Goal: Task Accomplishment & Management: Use online tool/utility

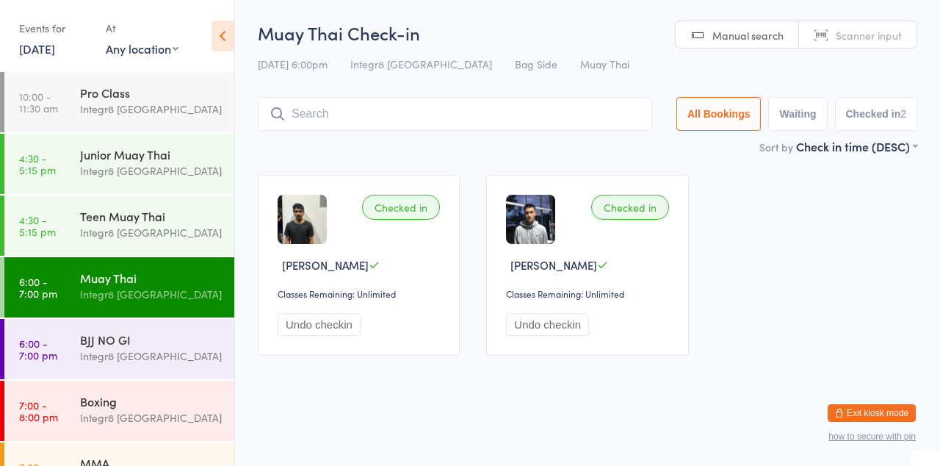
click at [493, 110] on input "search" at bounding box center [455, 114] width 395 height 34
type input "Ayden"
click at [611, 151] on button "Drop in" at bounding box center [608, 144] width 59 height 21
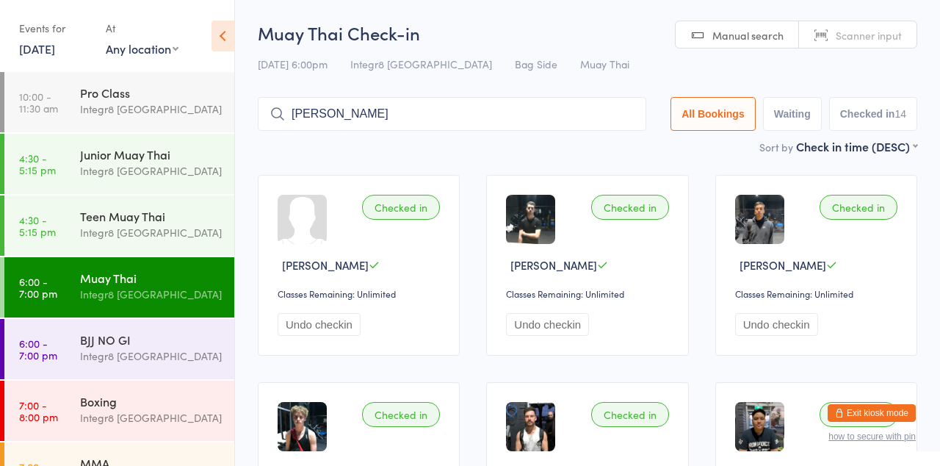
type input "[PERSON_NAME]"
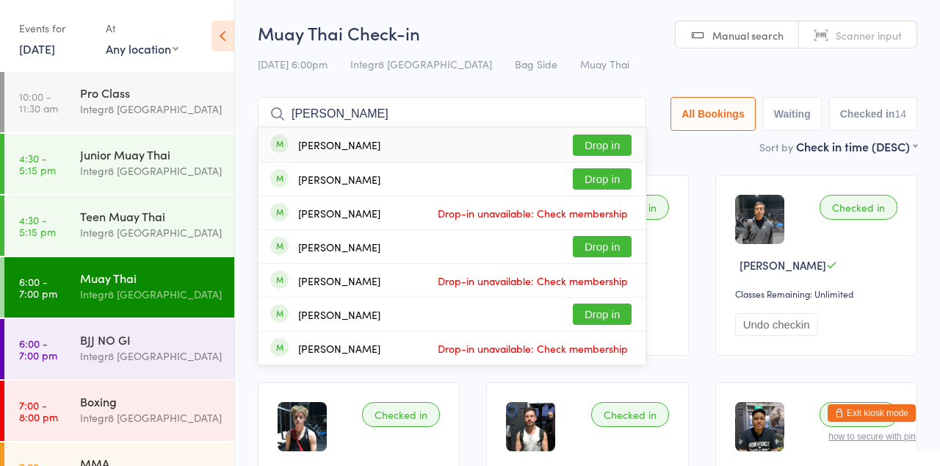
click at [616, 147] on button "Drop in" at bounding box center [602, 144] width 59 height 21
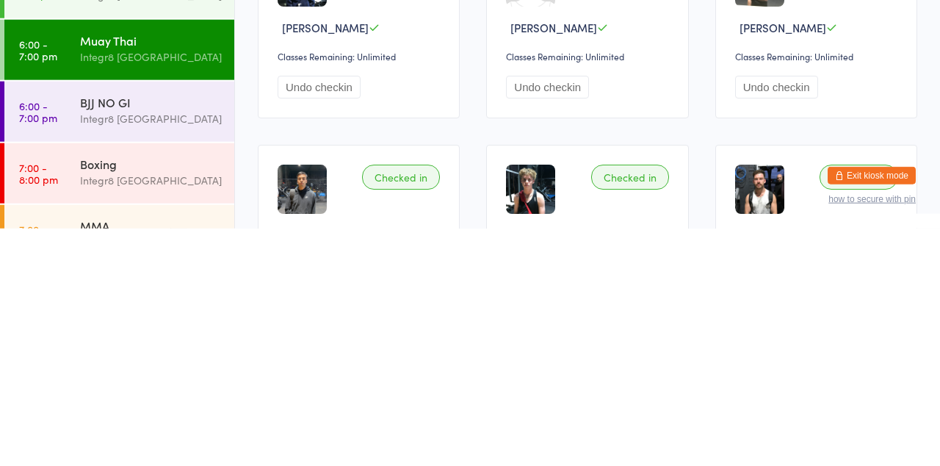
click at [160, 460] on div "MMA" at bounding box center [151, 463] width 142 height 16
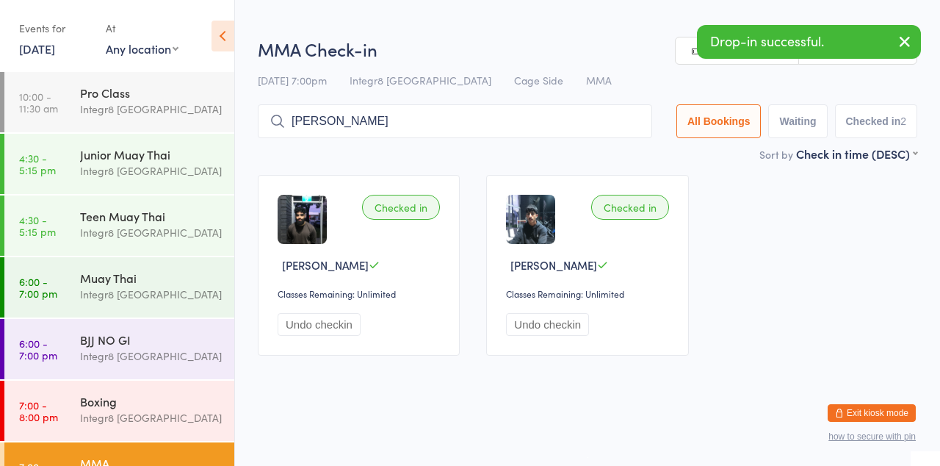
type input "[PERSON_NAME]"
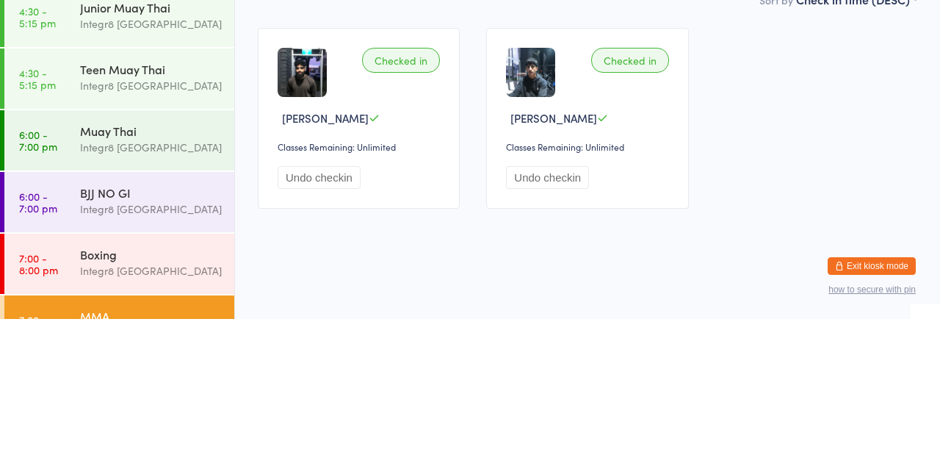
click at [765, 306] on div "Checked in [PERSON_NAME] Classes Remaining: Unlimited Undo checkin Checked in […" at bounding box center [588, 265] width 686 height 207
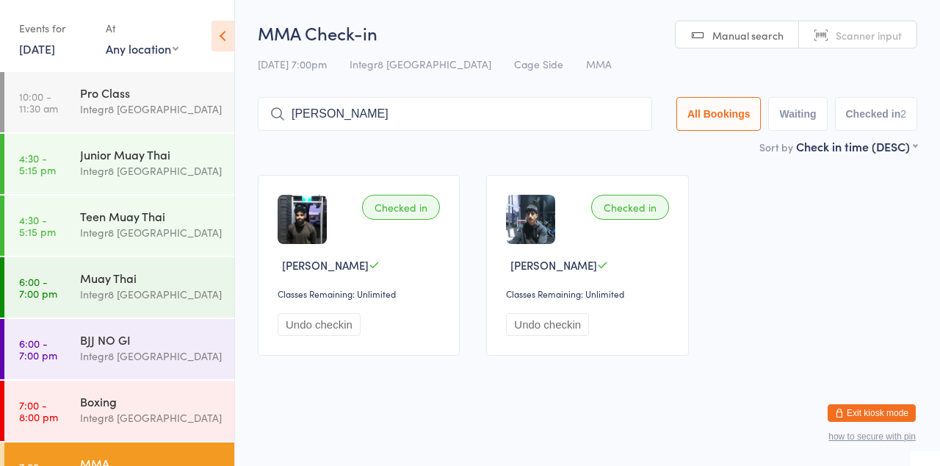
click at [508, 110] on input "[PERSON_NAME]" at bounding box center [455, 114] width 395 height 34
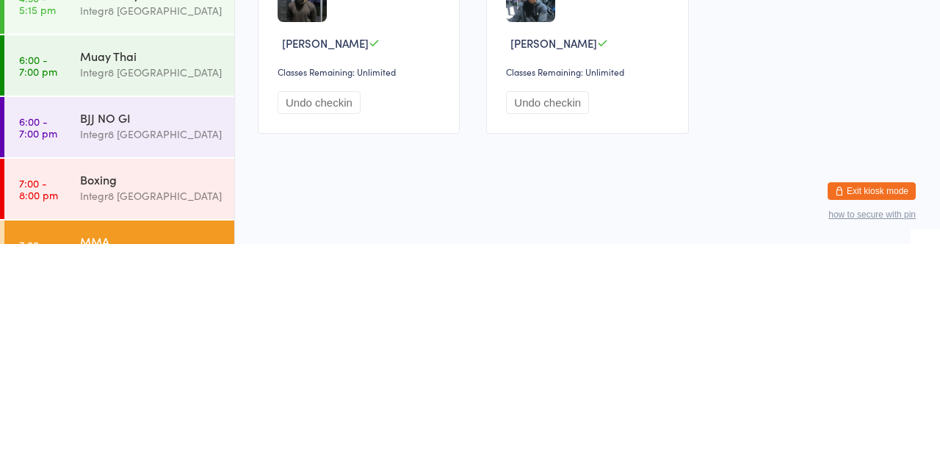
click at [168, 456] on div "MMA" at bounding box center [151, 463] width 142 height 16
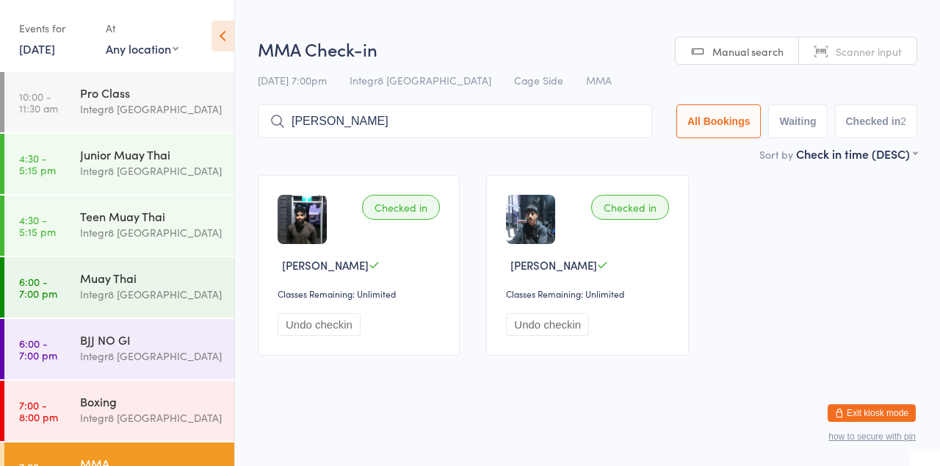
type input "[PERSON_NAME]"
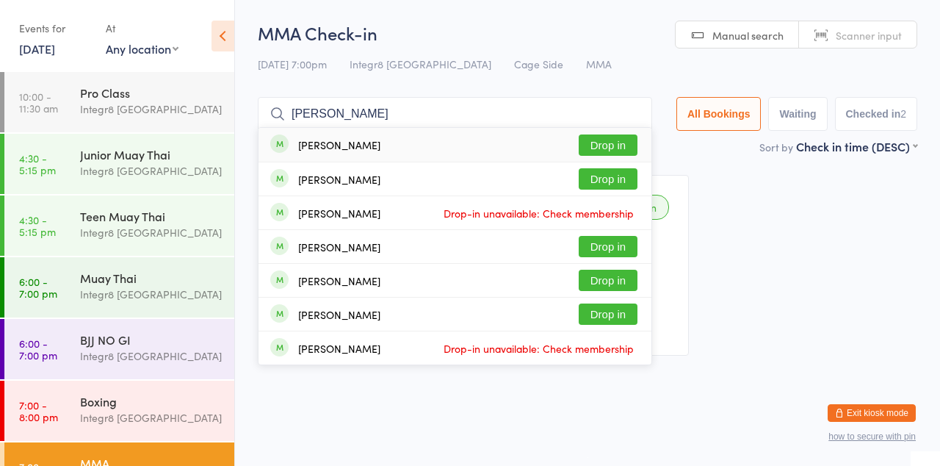
click at [614, 149] on button "Drop in" at bounding box center [608, 144] width 59 height 21
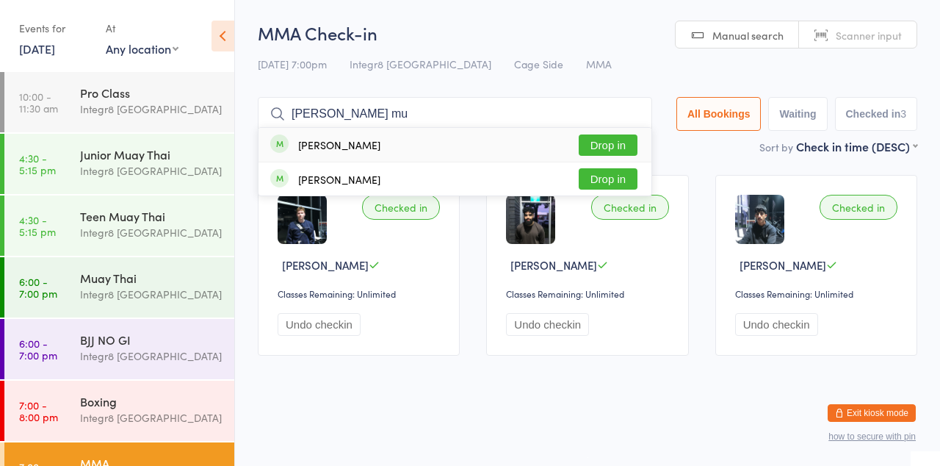
type input "[PERSON_NAME] mu"
click at [622, 145] on button "Drop in" at bounding box center [608, 144] width 59 height 21
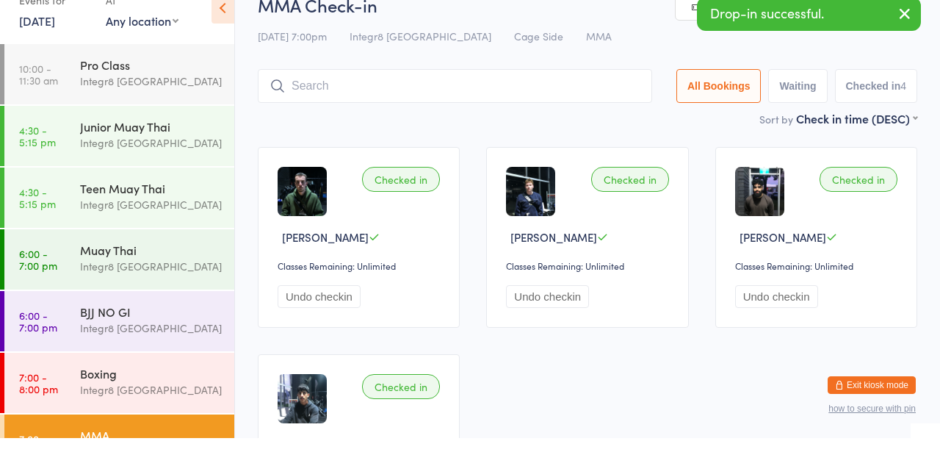
click at [159, 141] on div "Junior Muay Thai Integr8 [GEOGRAPHIC_DATA]" at bounding box center [157, 163] width 154 height 58
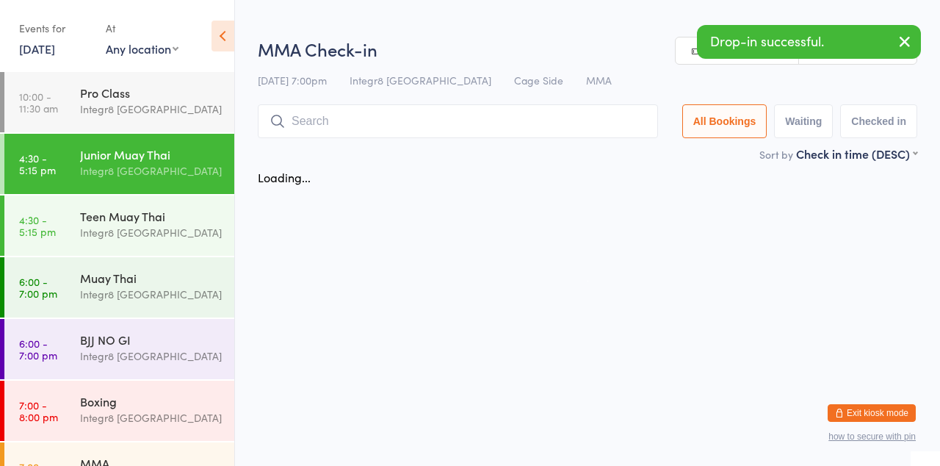
click at [159, 141] on div "Junior Muay Thai Integr8 [GEOGRAPHIC_DATA]" at bounding box center [157, 163] width 154 height 58
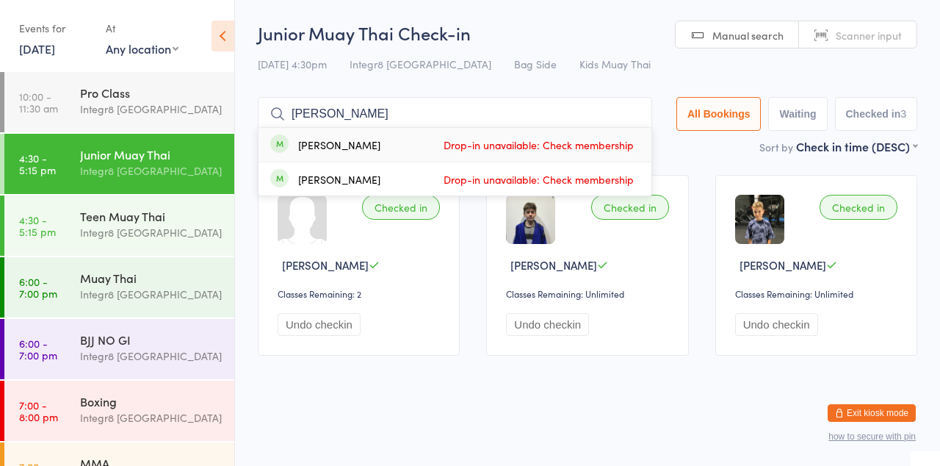
type input "[PERSON_NAME]"
click at [746, 29] on span "Manual search" at bounding box center [748, 35] width 71 height 15
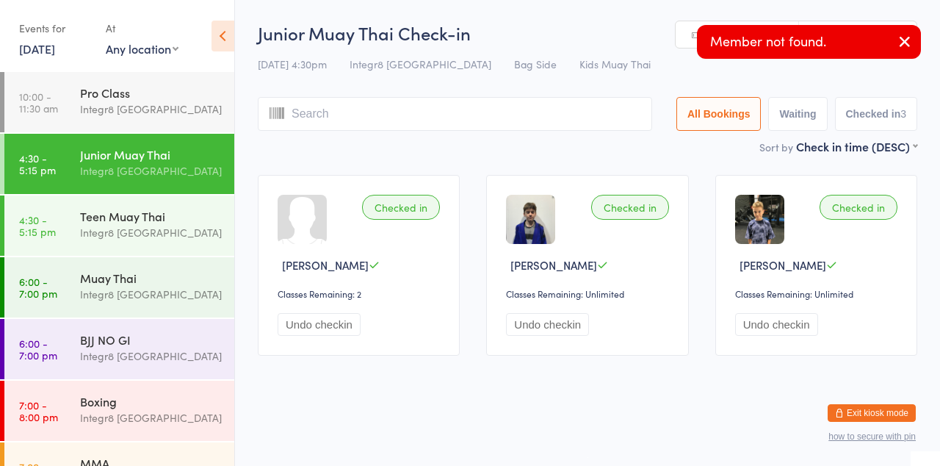
click at [893, 46] on button "button" at bounding box center [905, 43] width 32 height 34
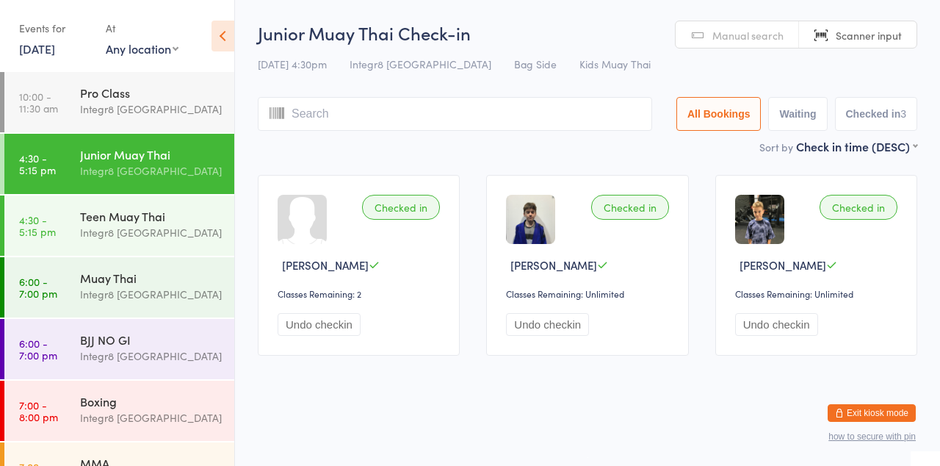
click at [740, 43] on link "Manual search" at bounding box center [737, 35] width 123 height 28
click at [431, 162] on div "Checked in [PERSON_NAME] Classes Remaining: 2 Undo checkin Checked in [PERSON_N…" at bounding box center [588, 265] width 686 height 207
click at [179, 284] on div "Muay Thai" at bounding box center [151, 278] width 142 height 16
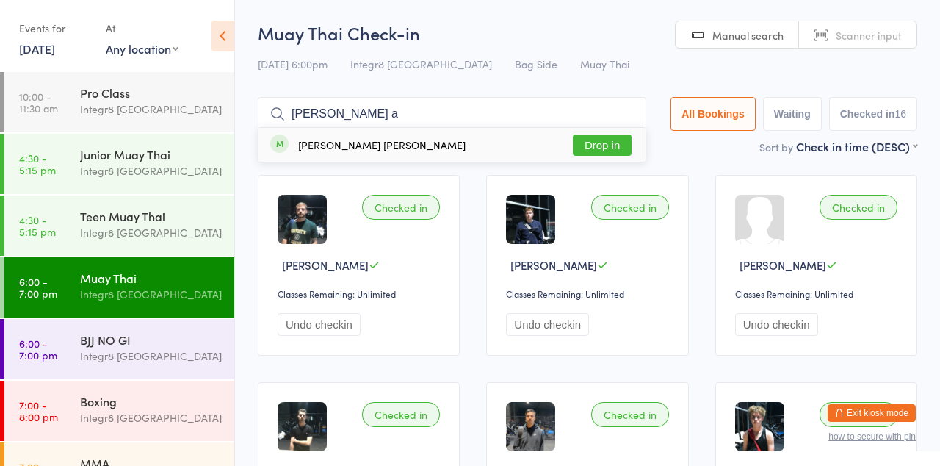
type input "[PERSON_NAME] a"
click at [611, 148] on button "Drop in" at bounding box center [602, 144] width 59 height 21
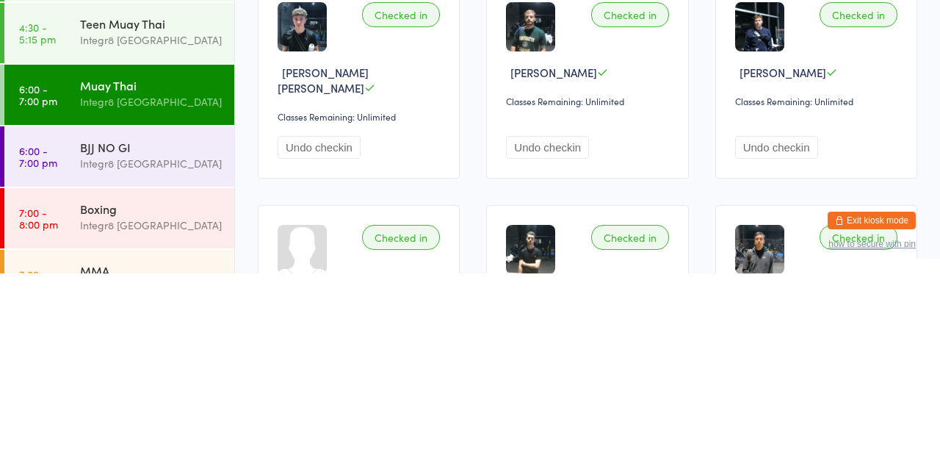
click at [170, 410] on div "Integr8 [GEOGRAPHIC_DATA]" at bounding box center [151, 417] width 142 height 17
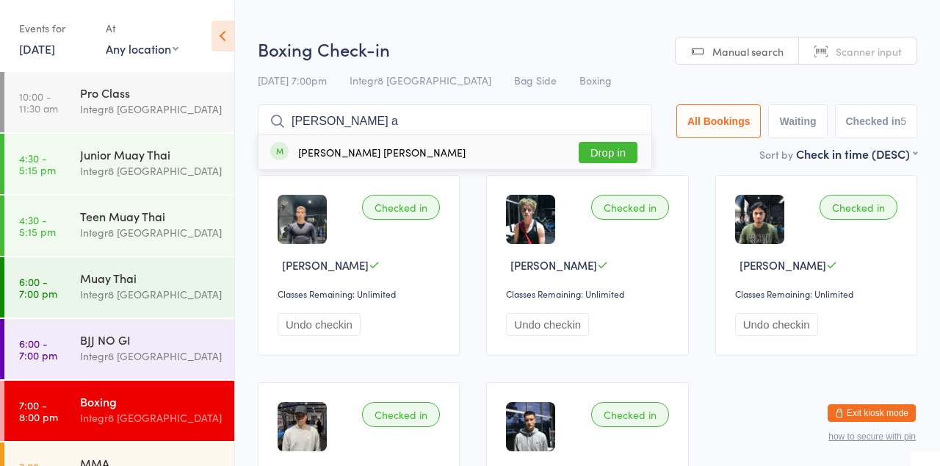
type input "[PERSON_NAME] a"
click at [601, 154] on button "Drop in" at bounding box center [608, 152] width 59 height 21
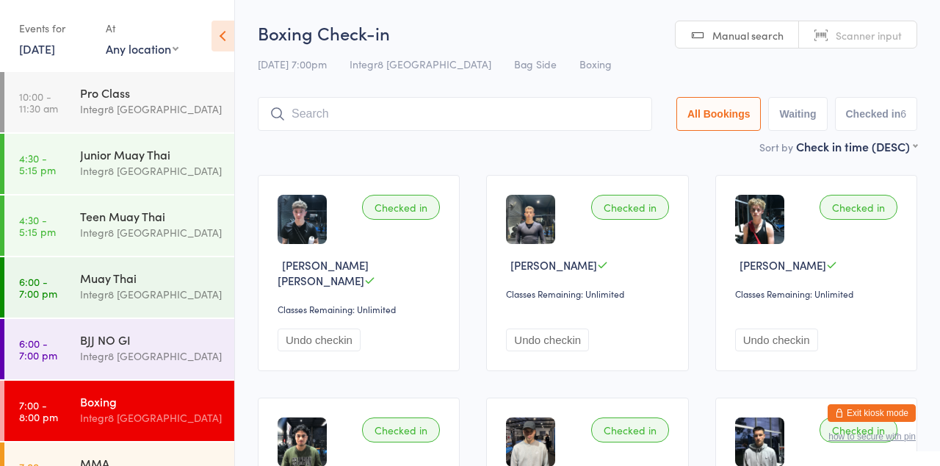
click at [145, 168] on div "Integr8 [GEOGRAPHIC_DATA]" at bounding box center [151, 170] width 142 height 17
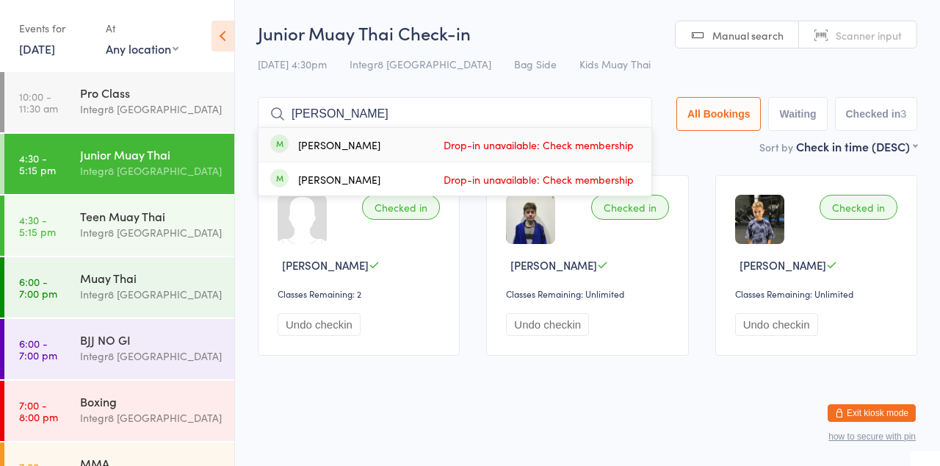
type input "[PERSON_NAME] mu"
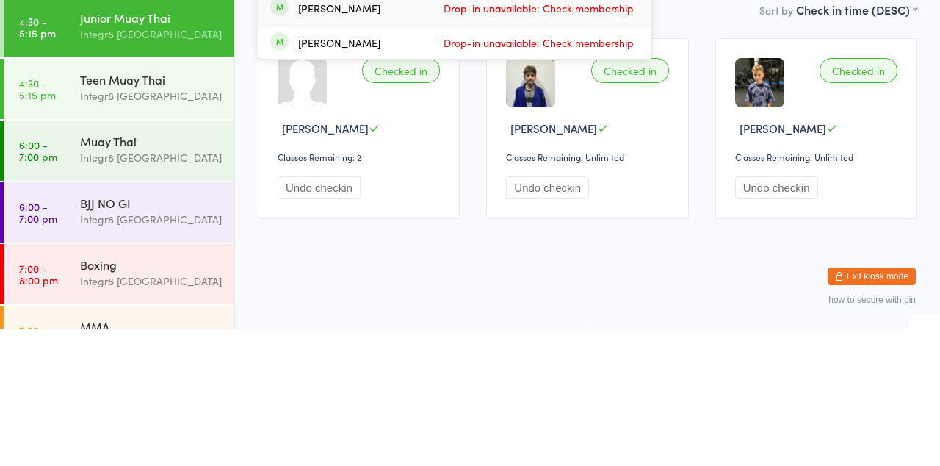
click at [163, 242] on div "Teen Muay Thai Integr8 [GEOGRAPHIC_DATA]" at bounding box center [157, 224] width 154 height 58
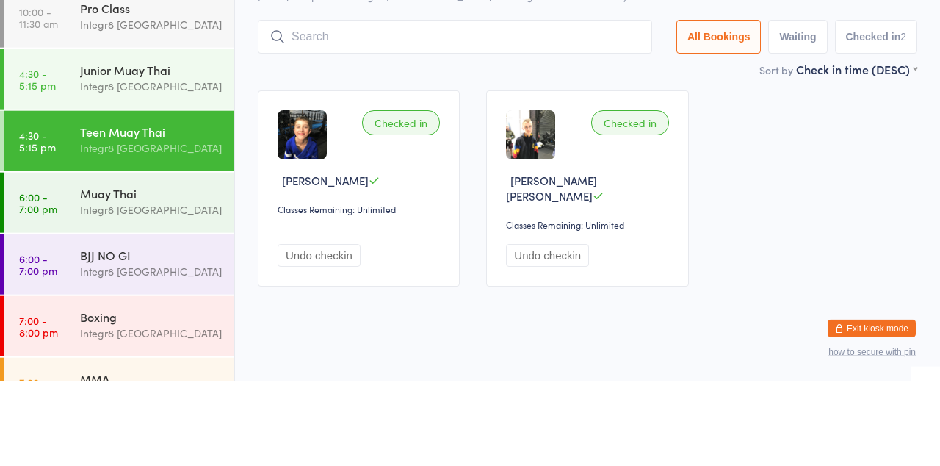
click at [152, 295] on div "Integr8 [GEOGRAPHIC_DATA]" at bounding box center [151, 294] width 142 height 17
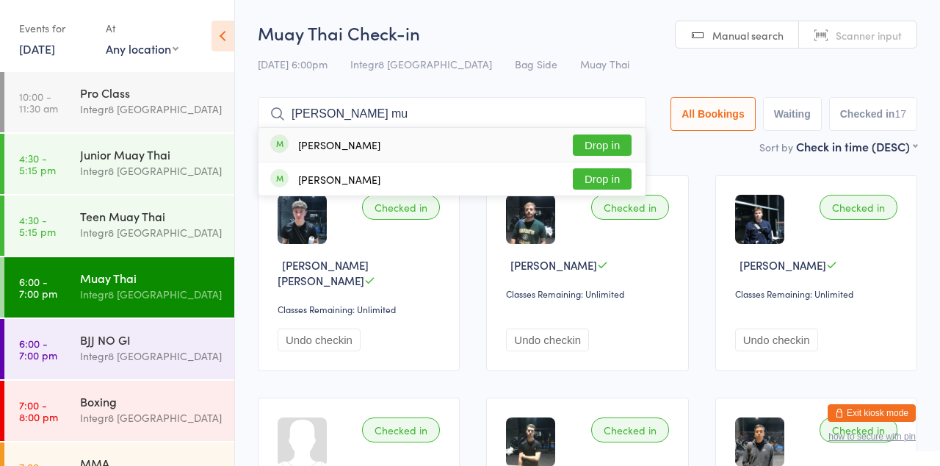
type input "[PERSON_NAME] mu"
click at [619, 147] on button "Drop in" at bounding box center [602, 144] width 59 height 21
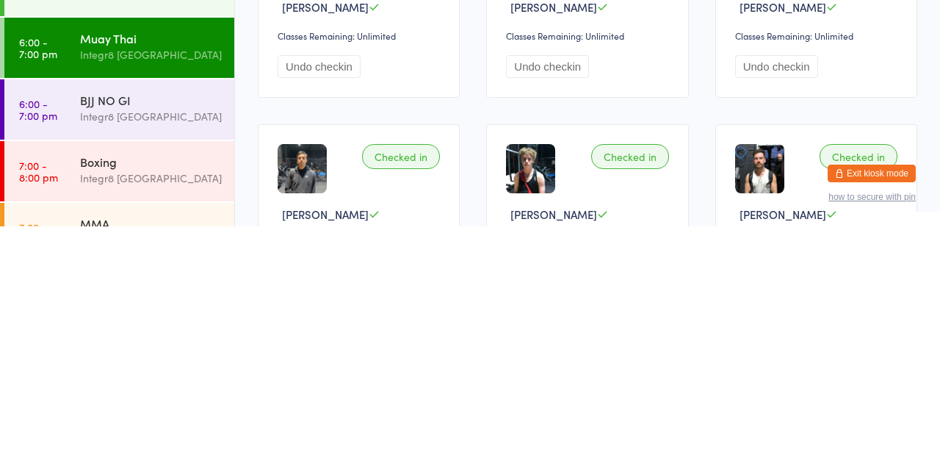
scroll to position [242, 0]
click at [81, 362] on div "Integr8 [GEOGRAPHIC_DATA]" at bounding box center [151, 356] width 142 height 17
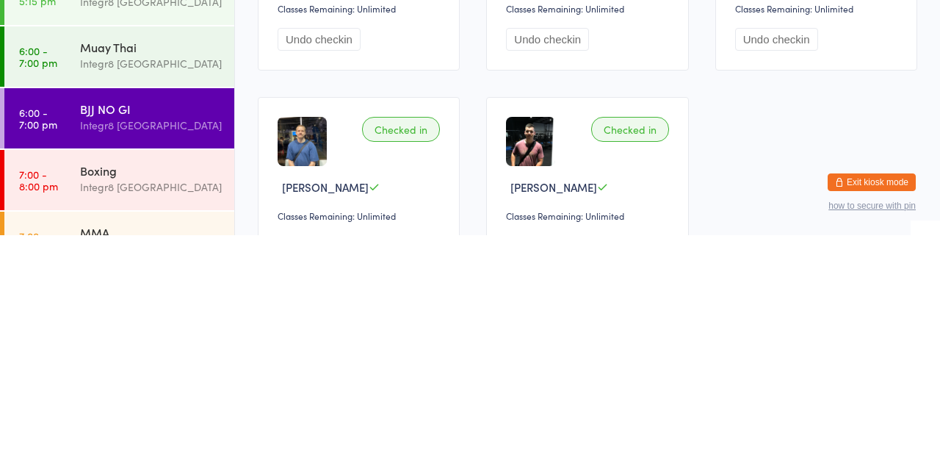
type input "Reu"
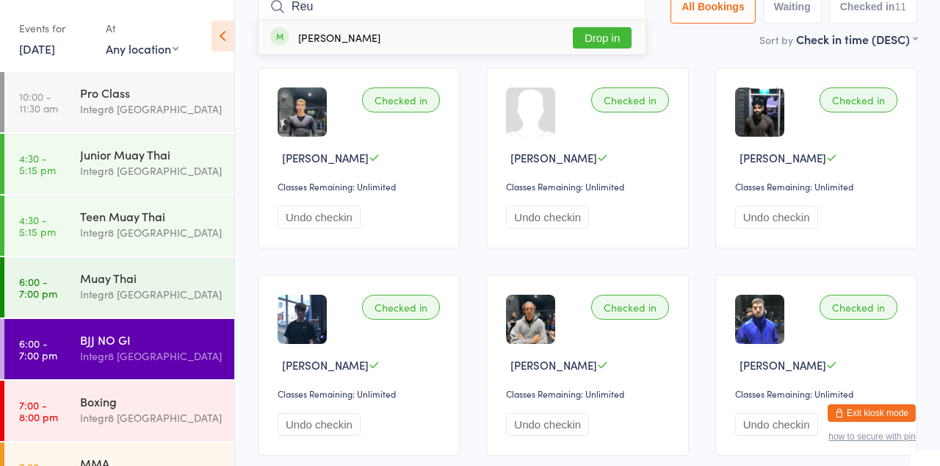
click at [612, 43] on button "Drop in" at bounding box center [602, 37] width 59 height 21
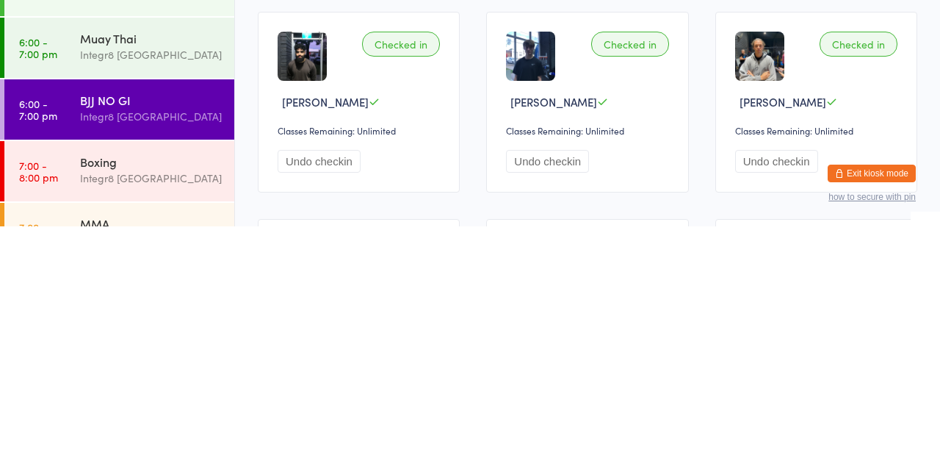
scroll to position [140, 0]
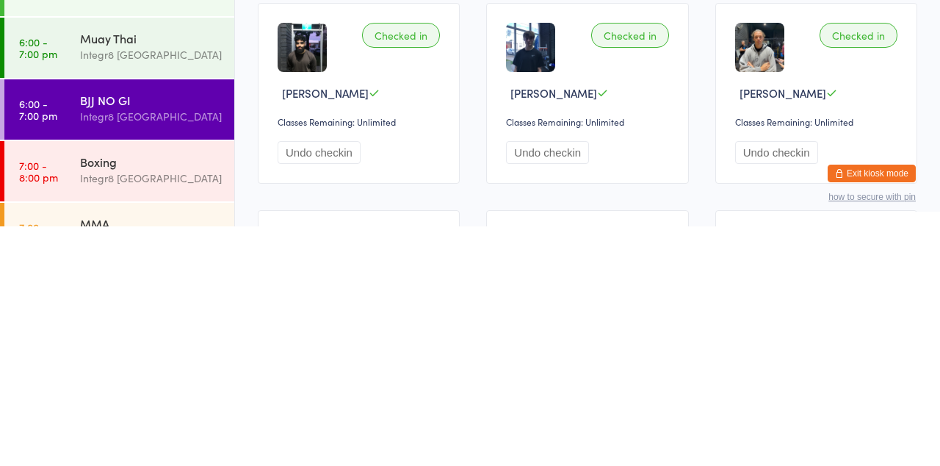
click at [50, 417] on time "7:00 - 8:00 pm" at bounding box center [38, 411] width 39 height 24
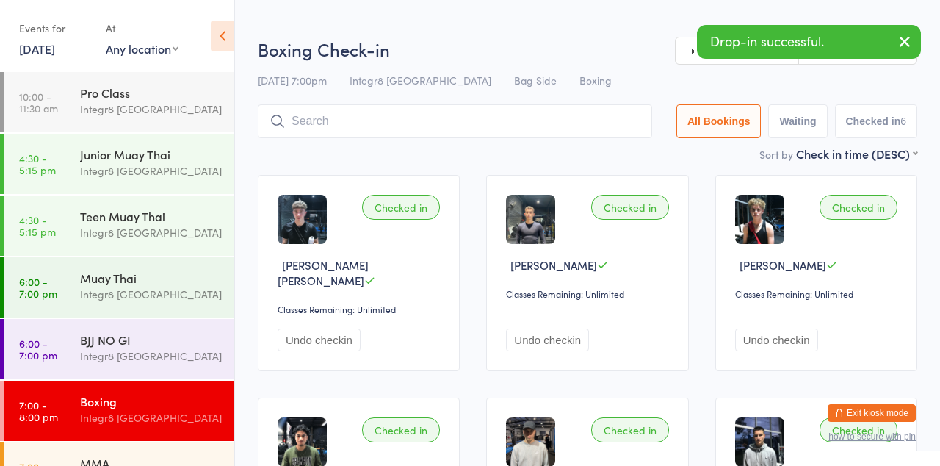
click at [83, 263] on div "Muay Thai Integr8 [GEOGRAPHIC_DATA]" at bounding box center [157, 286] width 154 height 58
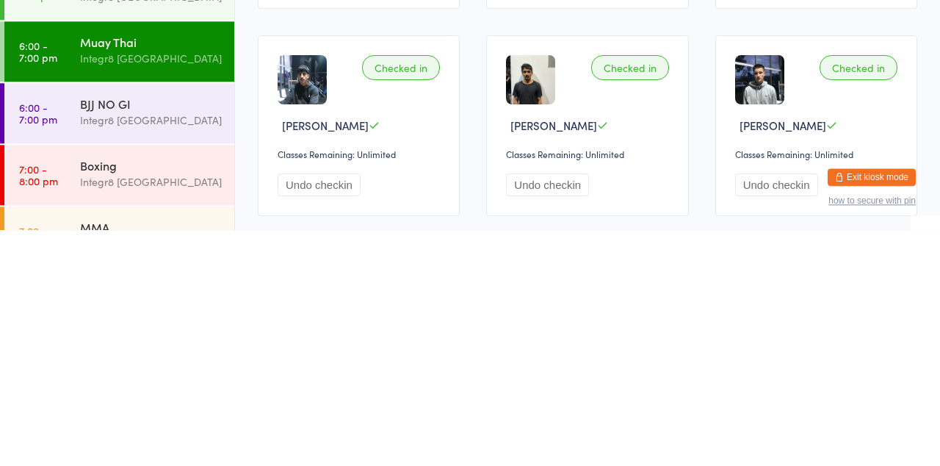
scroll to position [955, 0]
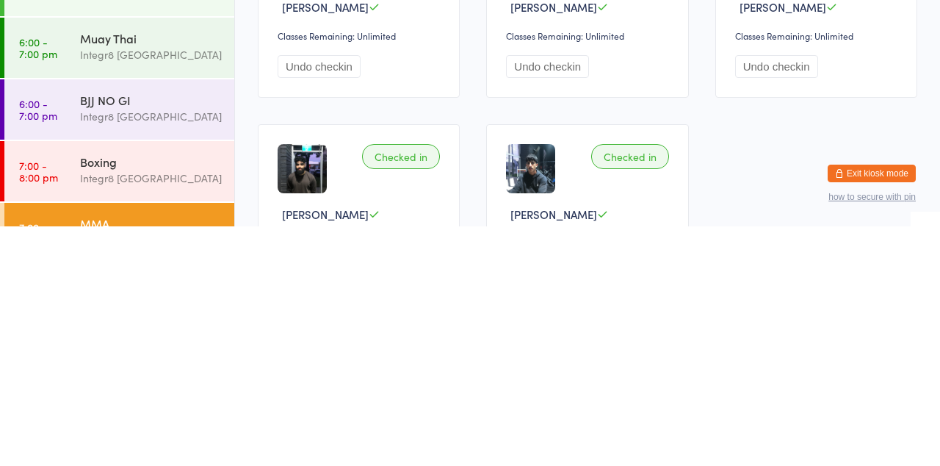
scroll to position [49, 0]
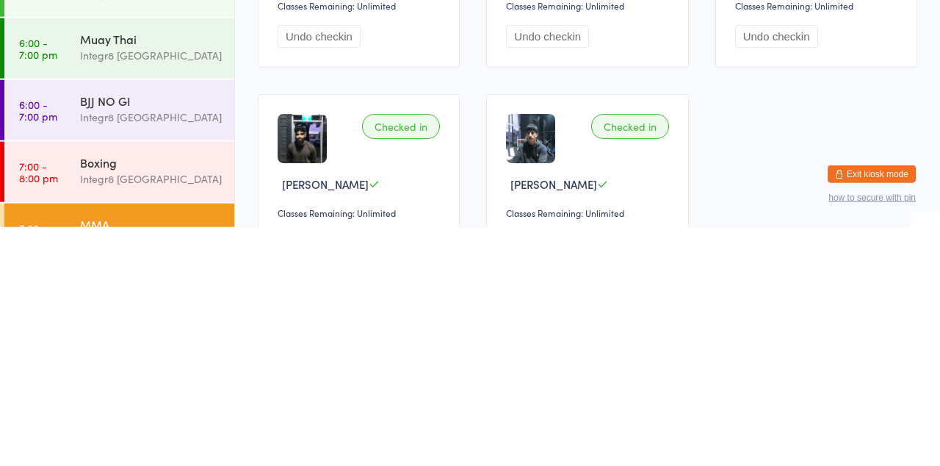
click at [60, 416] on link "7:00 - 8:00 pm Boxing Integr8 [GEOGRAPHIC_DATA]" at bounding box center [119, 411] width 230 height 60
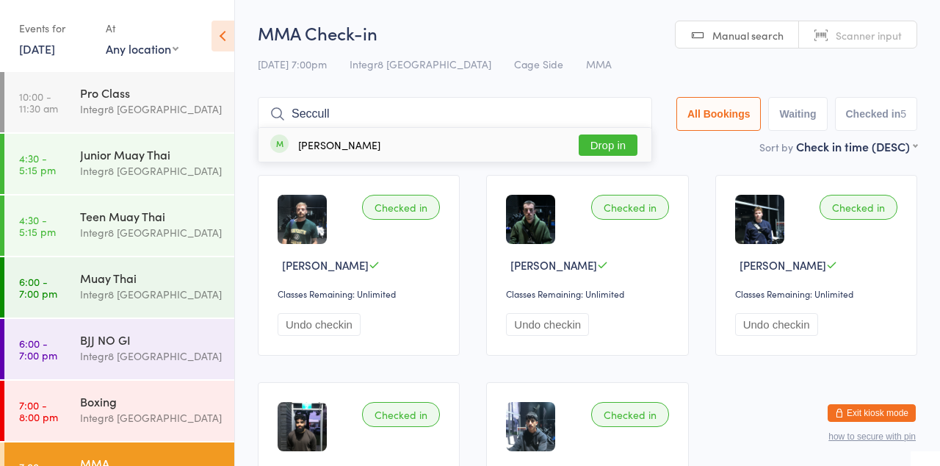
type input "Seccull"
click at [629, 145] on button "Drop in" at bounding box center [608, 144] width 59 height 21
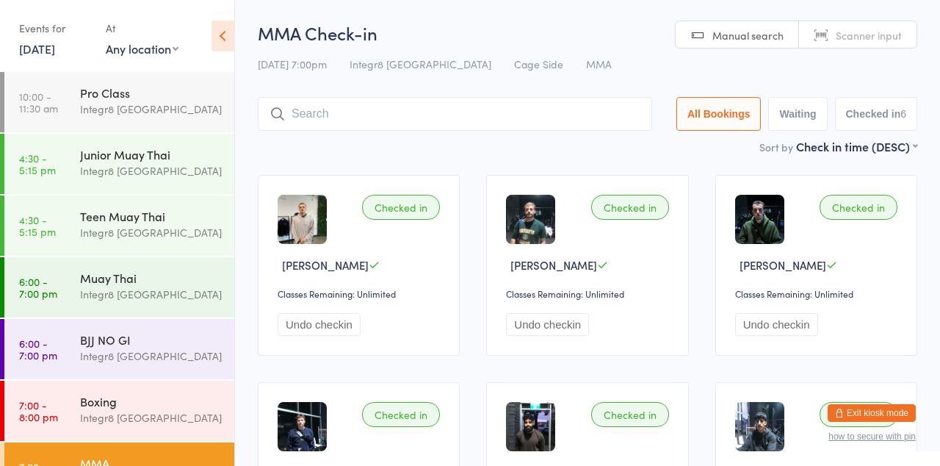
scroll to position [38, 0]
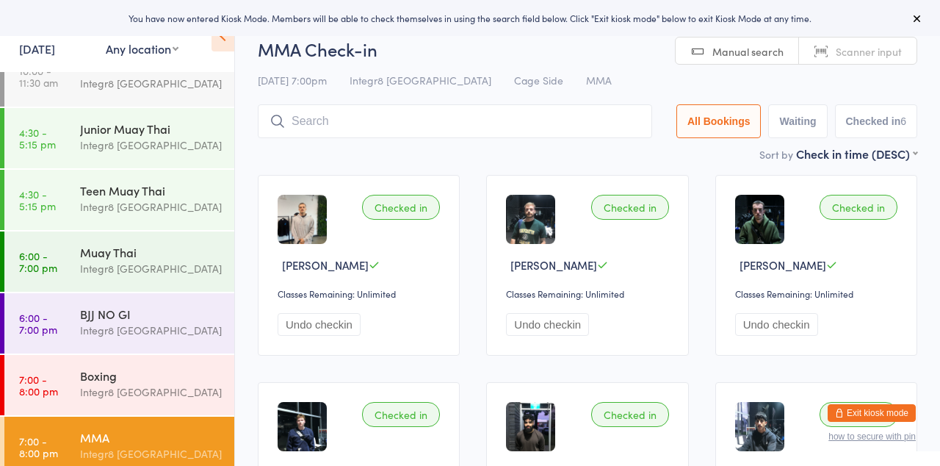
scroll to position [25, 0]
click at [125, 443] on div "MMA" at bounding box center [151, 438] width 142 height 16
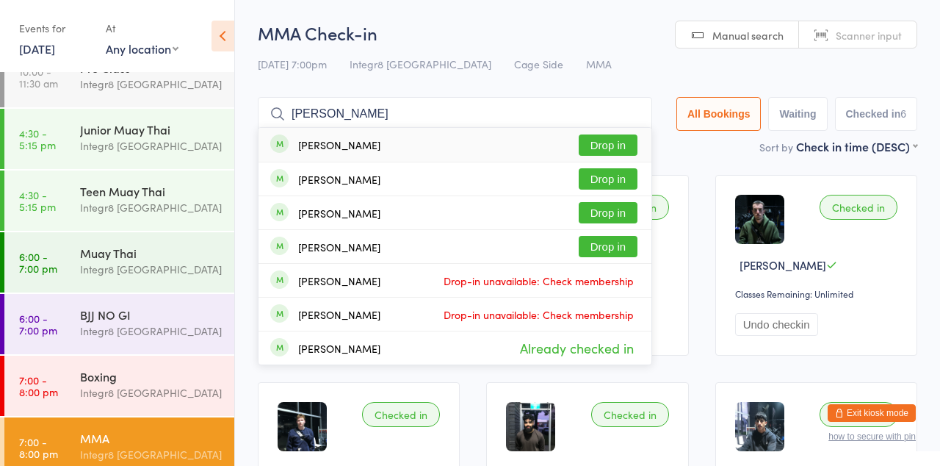
type input "James dri"
click at [621, 181] on button "Drop in" at bounding box center [608, 178] width 59 height 21
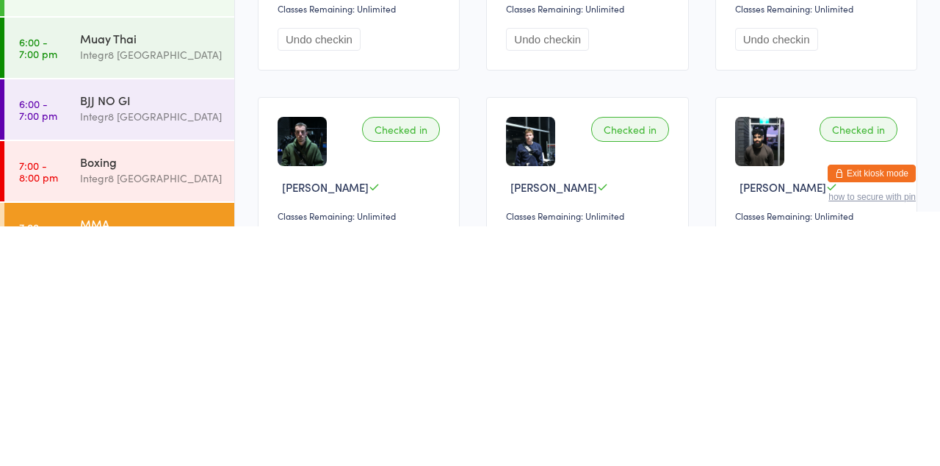
scroll to position [66, 0]
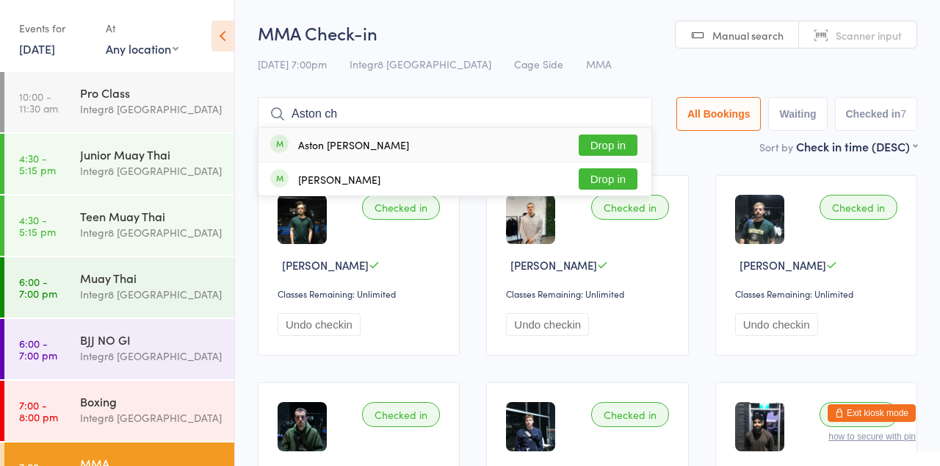
type input "Aston ch"
click at [623, 145] on button "Drop in" at bounding box center [608, 144] width 59 height 21
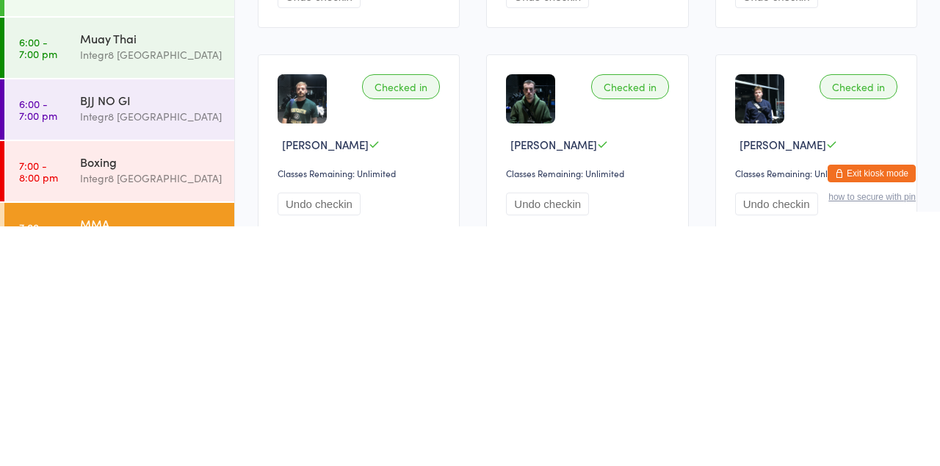
scroll to position [88, 0]
click at [123, 465] on div "MMA" at bounding box center [151, 463] width 142 height 16
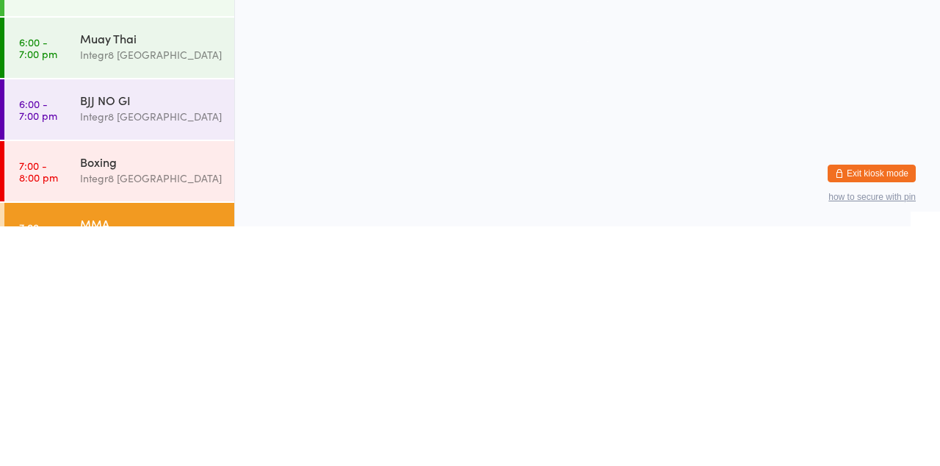
scroll to position [0, 0]
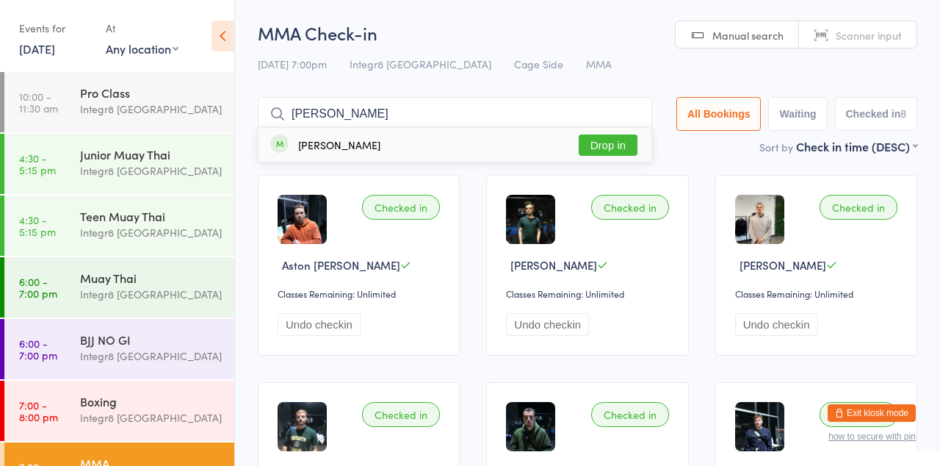
type input "Sean jan"
click at [365, 141] on div "Sean Jansen Drop in" at bounding box center [455, 145] width 393 height 34
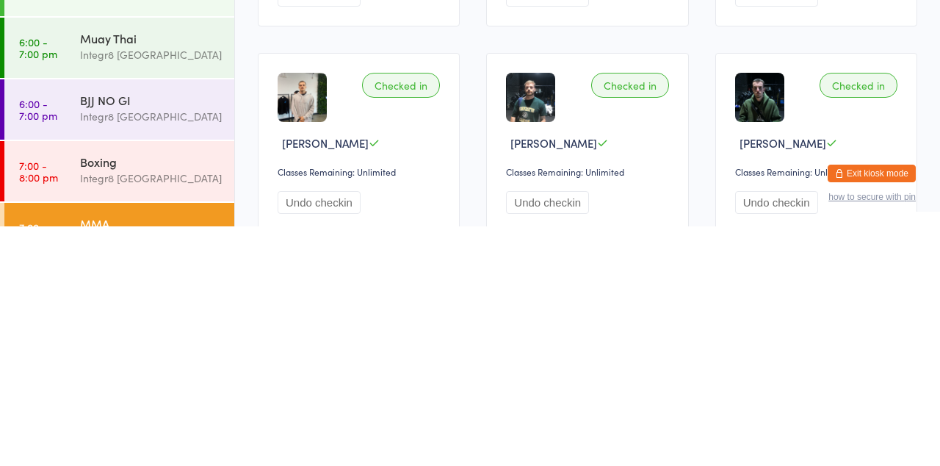
scroll to position [101, 0]
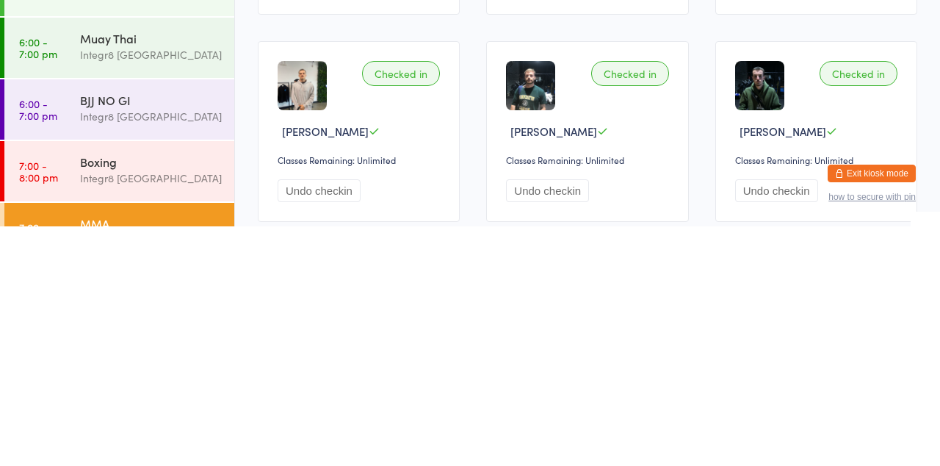
click at [93, 431] on div "Boxing Integr8 Cheltenham" at bounding box center [157, 410] width 154 height 58
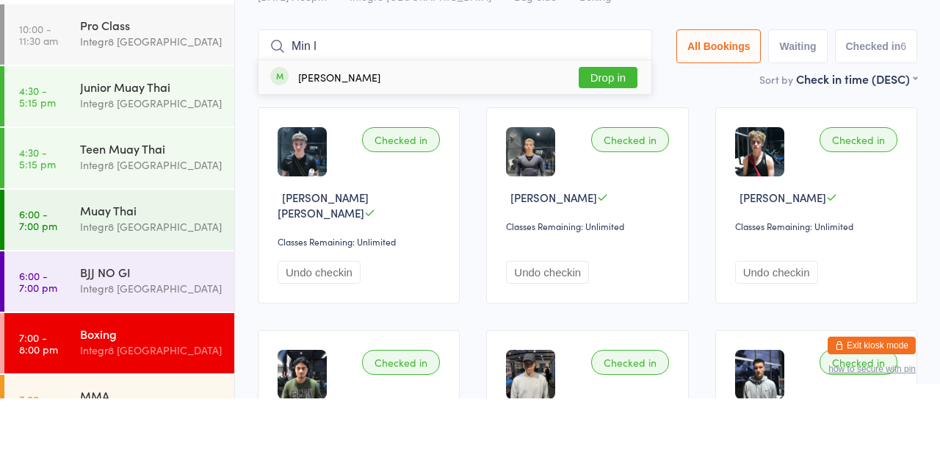
type input "Min l"
click at [601, 144] on button "Drop in" at bounding box center [608, 144] width 59 height 21
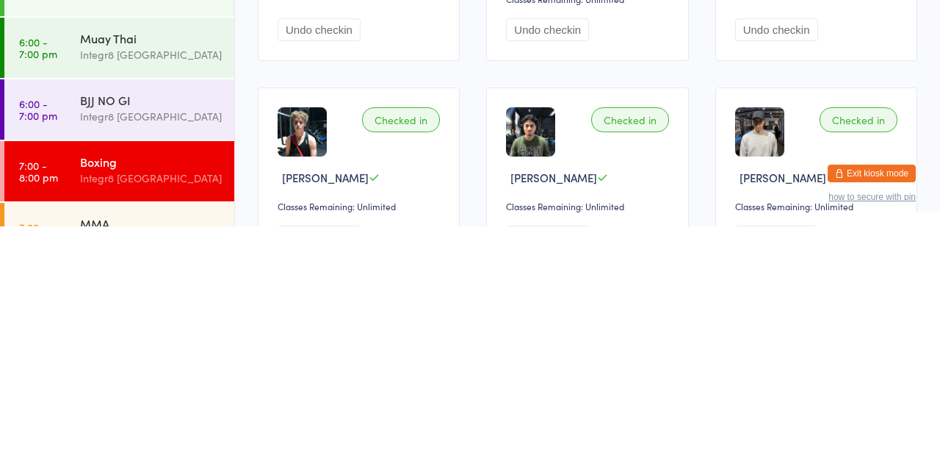
scroll to position [113, 0]
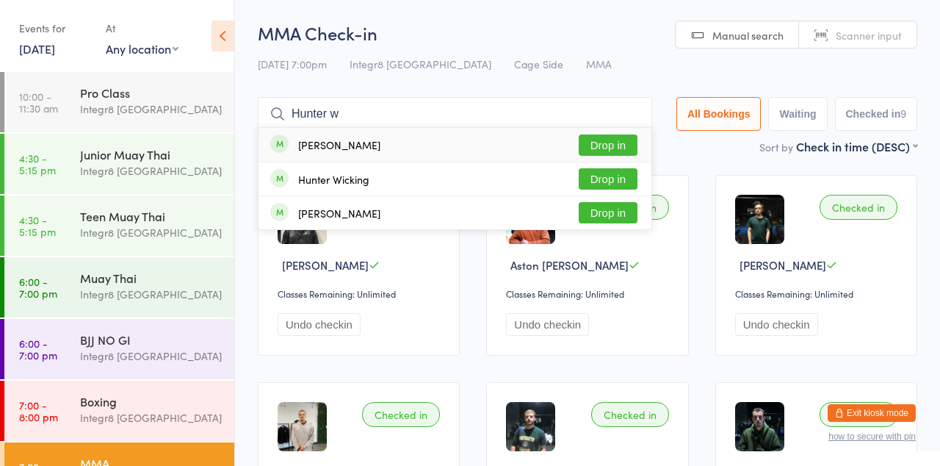
type input "Hunter w"
click at [361, 192] on div "Hunter Wicking Drop in" at bounding box center [455, 178] width 393 height 33
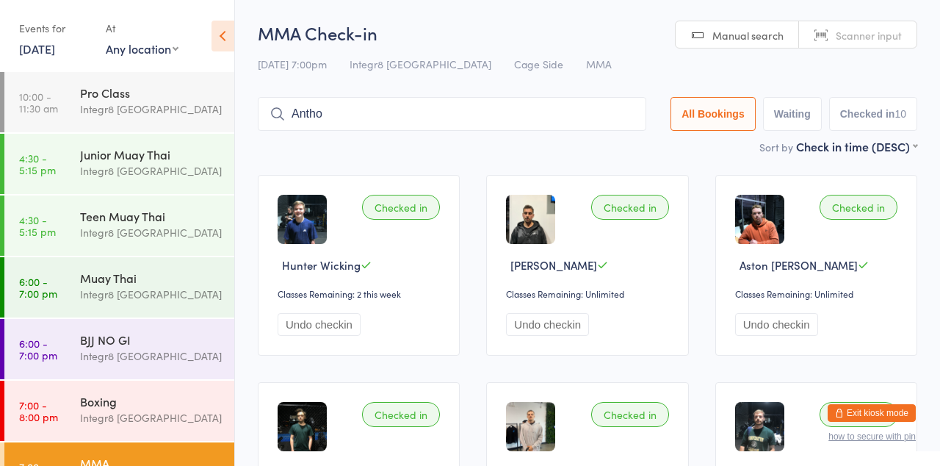
type input "Anthon"
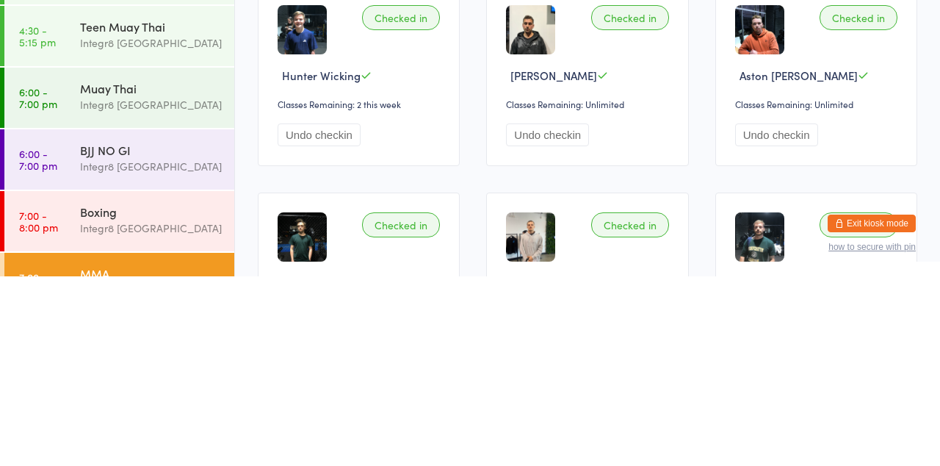
click at [137, 403] on div "Boxing" at bounding box center [151, 401] width 142 height 16
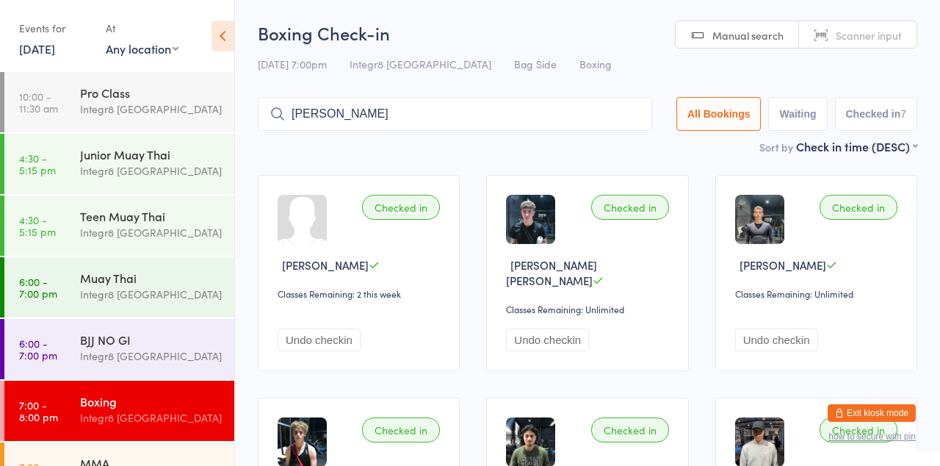
type input "Anthony"
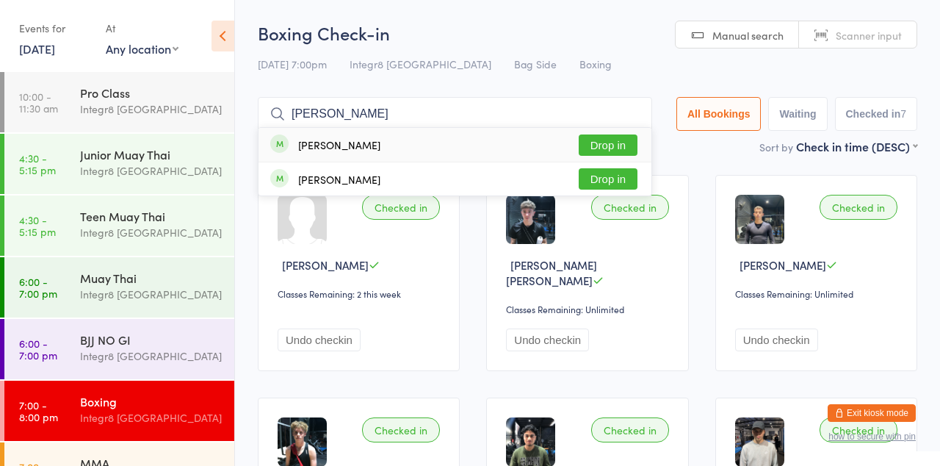
click at [503, 137] on div "Anthony Taing Drop in" at bounding box center [455, 145] width 393 height 34
